Goal: Book appointment/travel/reservation

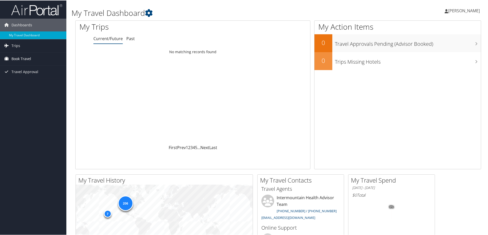
click at [12, 57] on span "Book Travel" at bounding box center [21, 58] width 20 height 13
click at [16, 82] on link "Book/Manage Online Trips" at bounding box center [33, 84] width 66 height 8
click at [33, 83] on link "Book/Manage Online Trips" at bounding box center [33, 84] width 66 height 8
click at [15, 57] on span "Book Travel" at bounding box center [21, 58] width 20 height 13
click at [12, 83] on link "Book/Manage Online Trips" at bounding box center [33, 84] width 66 height 8
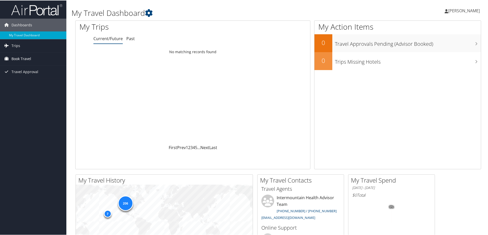
click at [13, 59] on span "Book Travel" at bounding box center [21, 58] width 20 height 13
click at [19, 84] on link "Book/Manage Online Trips" at bounding box center [33, 84] width 66 height 8
click at [28, 57] on span "Book Travel" at bounding box center [21, 58] width 20 height 13
click at [27, 82] on link "Book/Manage Online Trips" at bounding box center [33, 84] width 66 height 8
